Goal: Browse casually: Explore the website without a specific task or goal

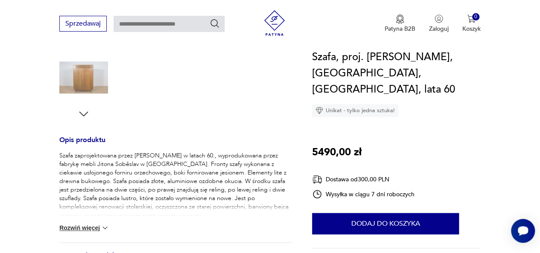
scroll to position [272, 0]
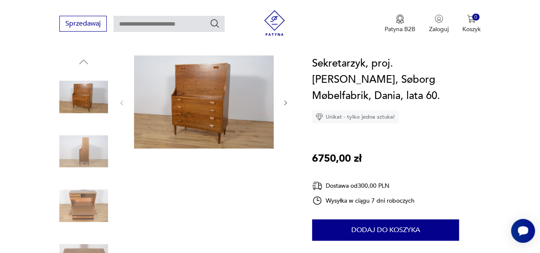
click at [283, 103] on icon "button" at bounding box center [285, 102] width 7 height 7
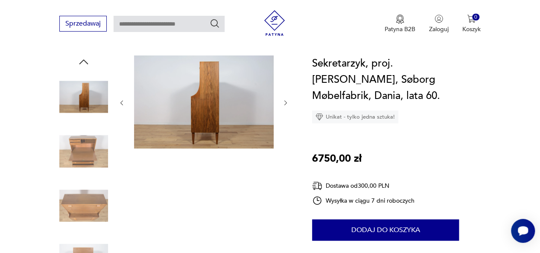
click at [283, 103] on icon "button" at bounding box center [285, 102] width 7 height 7
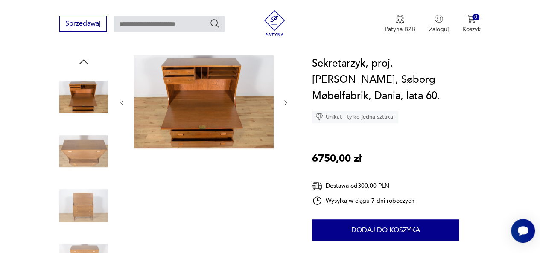
click at [283, 103] on icon "button" at bounding box center [285, 102] width 7 height 7
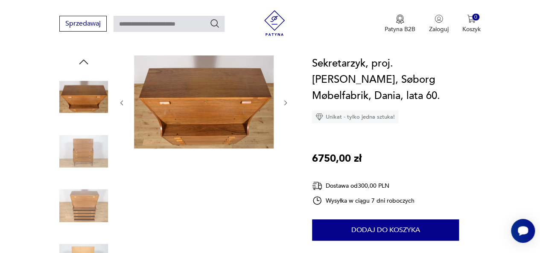
click at [283, 103] on icon "button" at bounding box center [285, 102] width 7 height 7
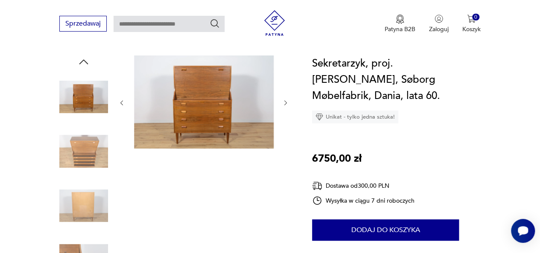
click at [283, 103] on icon "button" at bounding box center [285, 102] width 7 height 7
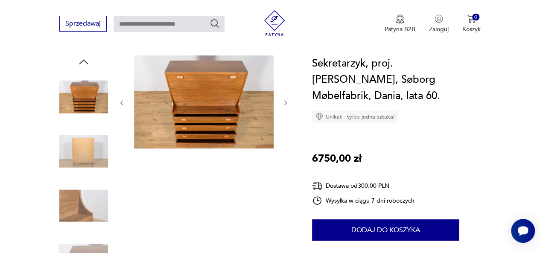
click at [283, 103] on icon "button" at bounding box center [285, 102] width 7 height 7
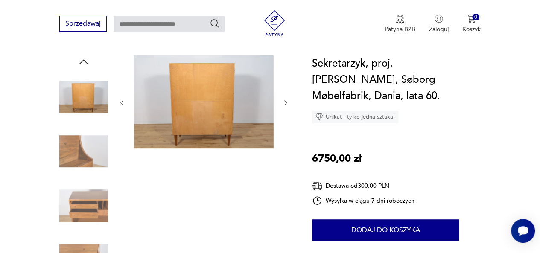
click at [283, 103] on icon "button" at bounding box center [285, 102] width 7 height 7
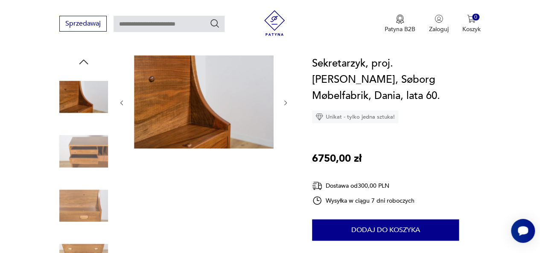
click at [283, 103] on icon "button" at bounding box center [285, 102] width 7 height 7
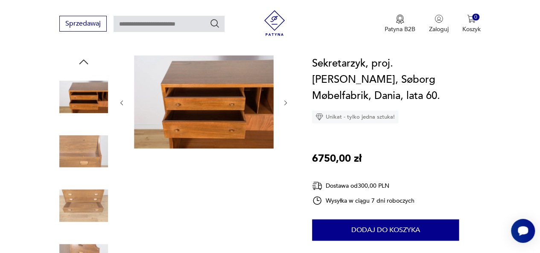
click at [283, 103] on icon "button" at bounding box center [285, 102] width 7 height 7
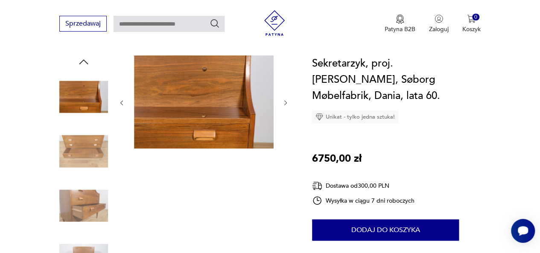
click at [283, 103] on icon "button" at bounding box center [285, 102] width 7 height 7
